Goal: Manage account settings

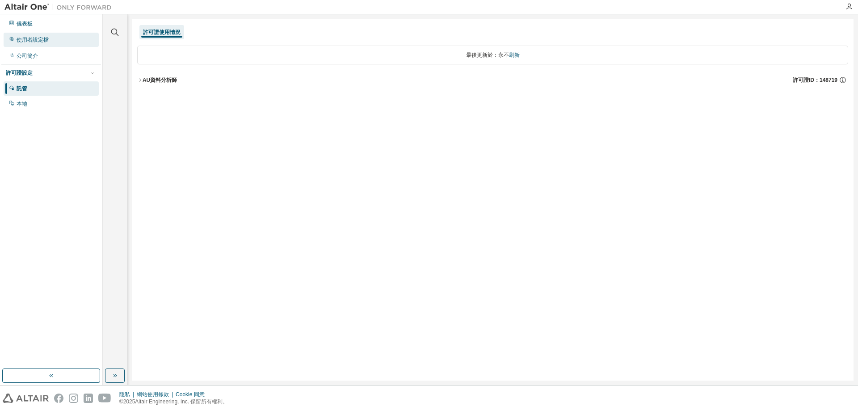
click at [39, 40] on font "使用者設定檔" at bounding box center [33, 40] width 32 height 6
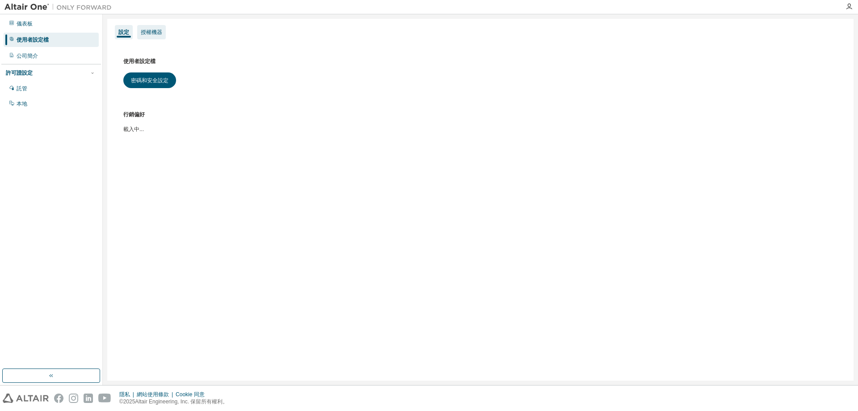
click at [162, 32] on div "授權機器" at bounding box center [151, 32] width 29 height 14
